Goal: Task Accomplishment & Management: Manage account settings

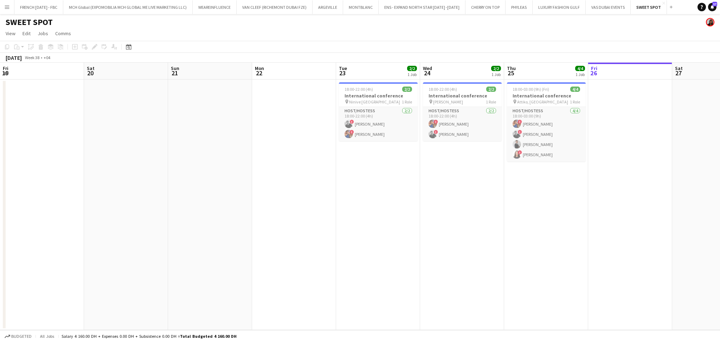
scroll to position [0, 241]
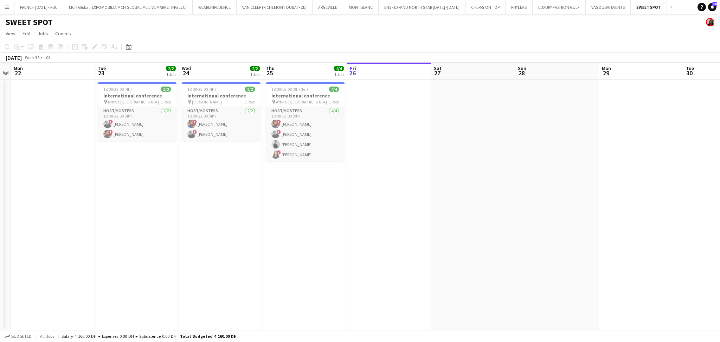
click at [492, 124] on app-date-cell at bounding box center [473, 204] width 84 height 250
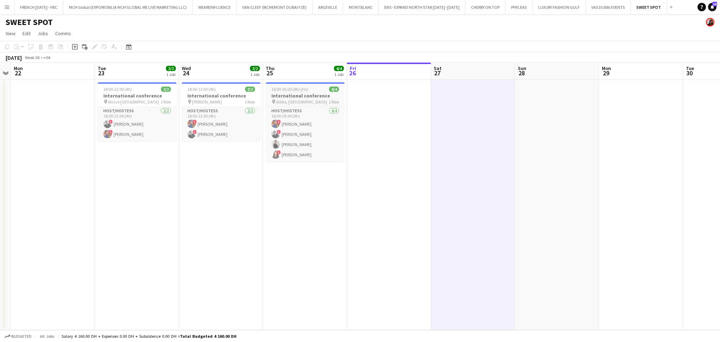
click at [308, 93] on h3 "International conference" at bounding box center [305, 95] width 79 height 6
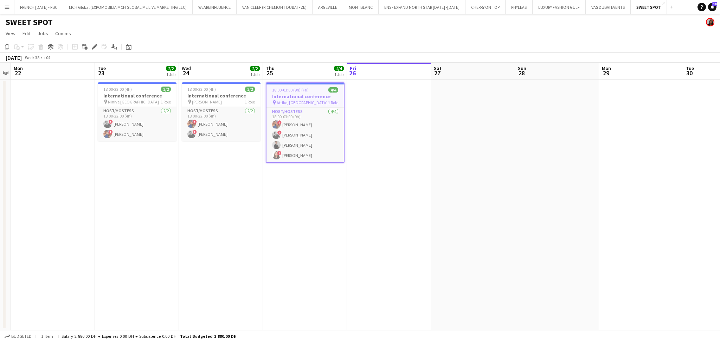
click at [93, 45] on icon "Edit" at bounding box center [95, 47] width 6 height 6
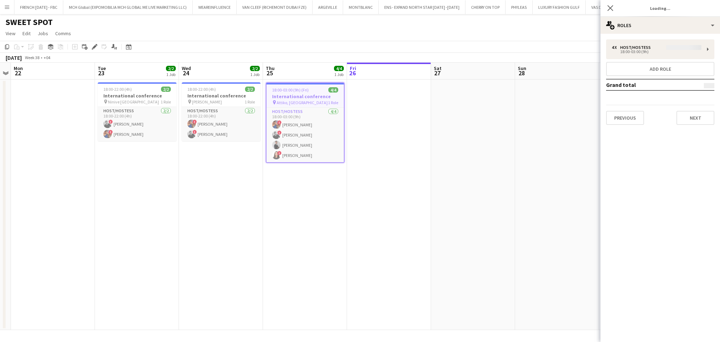
type input "**********"
click at [688, 117] on button "Next" at bounding box center [695, 118] width 38 height 14
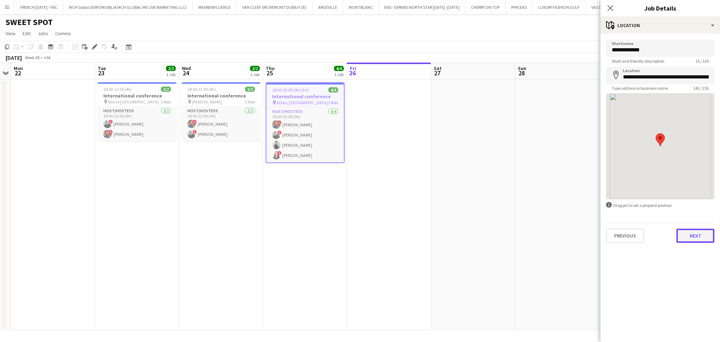
click at [702, 232] on button "Next" at bounding box center [695, 236] width 38 height 14
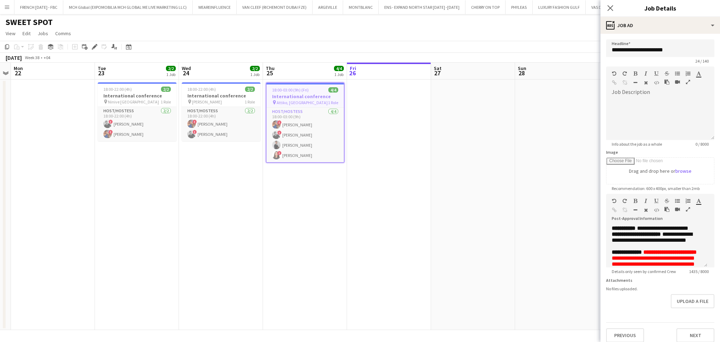
scroll to position [47, 0]
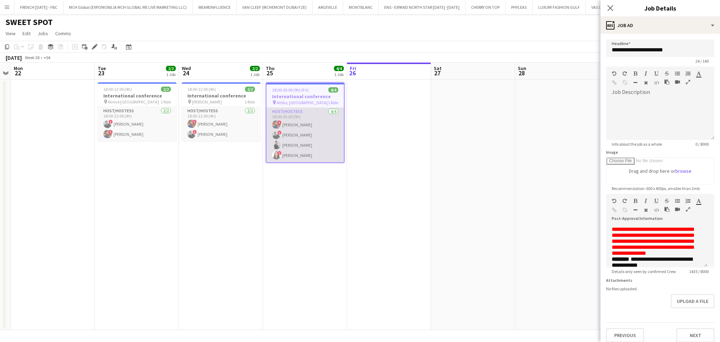
click at [308, 150] on app-card-role "Host/Hostess [DATE] 18:00-03:00 (9h) ! [PERSON_NAME] Sad ! [PERSON_NAME] [PERSO…" at bounding box center [304, 135] width 77 height 54
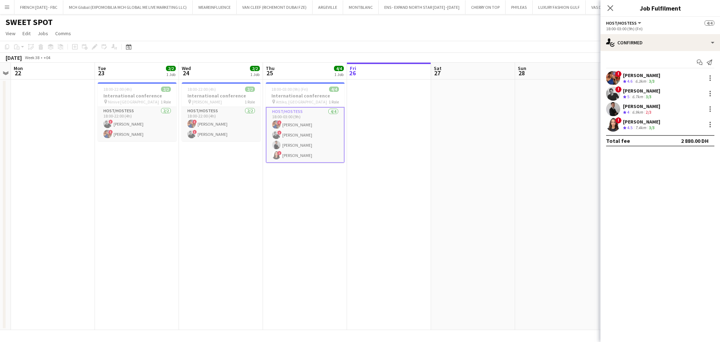
click at [656, 109] on div "[PERSON_NAME]" at bounding box center [641, 106] width 37 height 6
click at [404, 130] on app-date-cell at bounding box center [389, 204] width 84 height 250
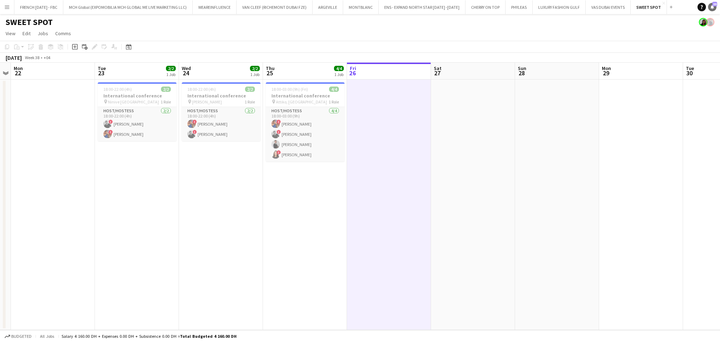
click at [710, 5] on icon "Notifications" at bounding box center [712, 7] width 4 height 4
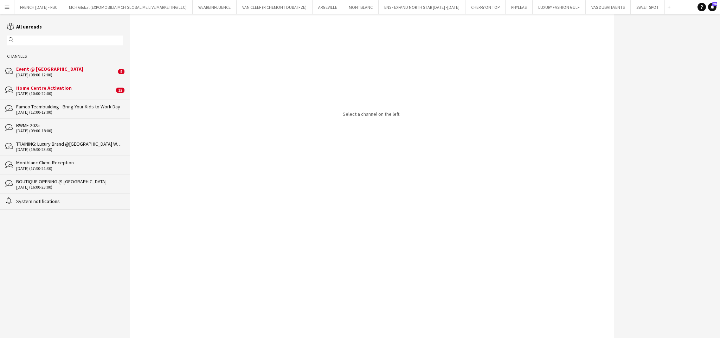
click at [70, 88] on div "Home Centre Activation" at bounding box center [65, 88] width 98 height 6
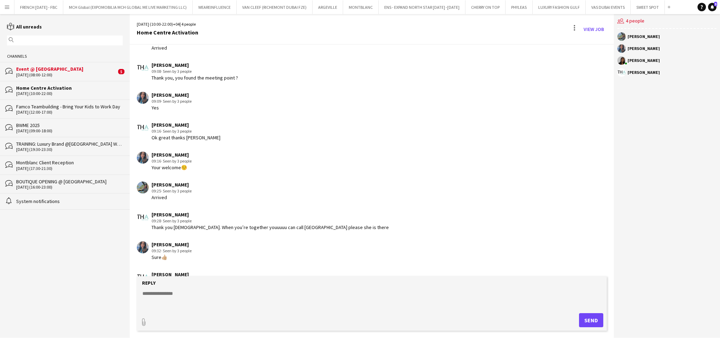
scroll to position [710, 0]
